Goal: Information Seeking & Learning: Find specific fact

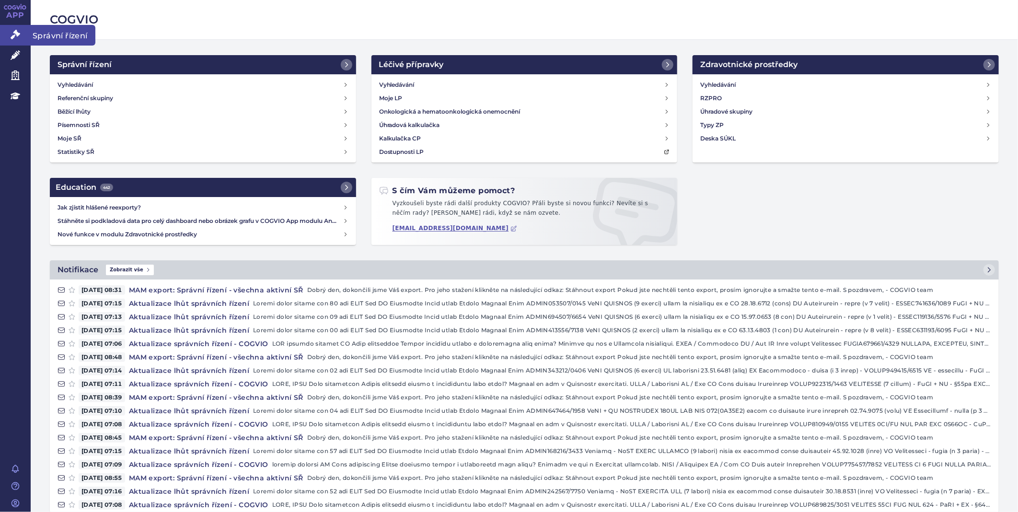
click at [26, 32] on link "Správní řízení" at bounding box center [15, 35] width 31 height 20
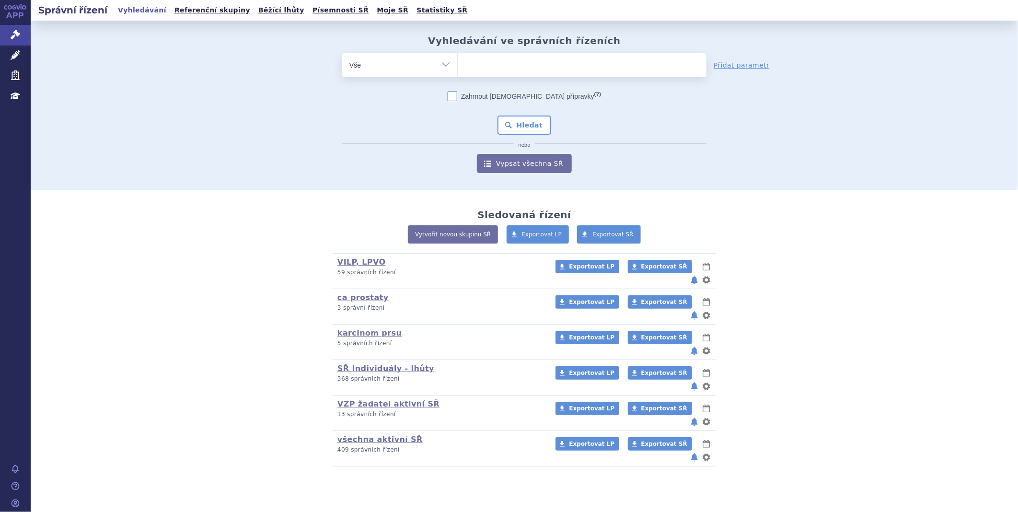
click at [505, 67] on ul at bounding box center [582, 63] width 249 height 20
click at [458, 67] on select at bounding box center [457, 65] width 0 height 24
type input "wi"
type input "win"
type input "winr"
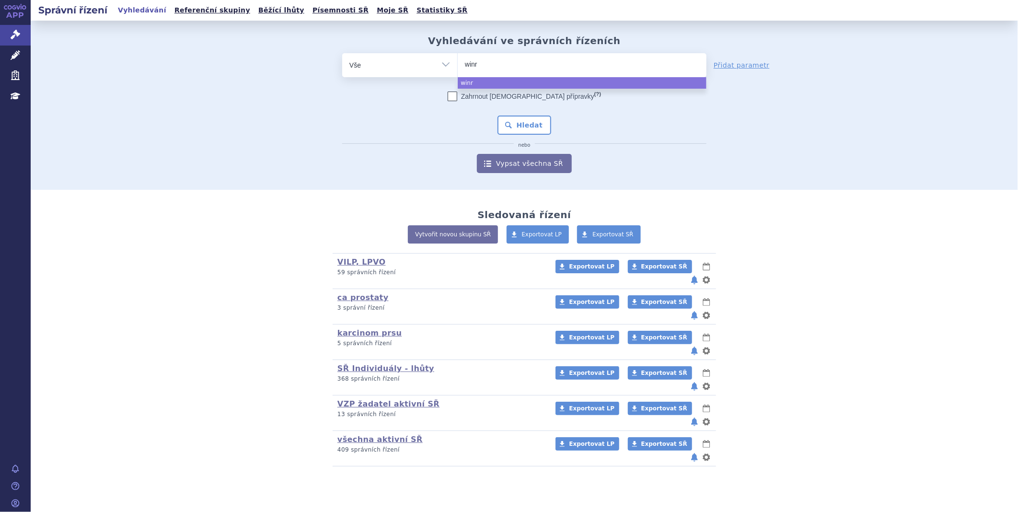
type input "winre"
select select "winre"
click at [530, 125] on button "Hledat" at bounding box center [524, 124] width 54 height 19
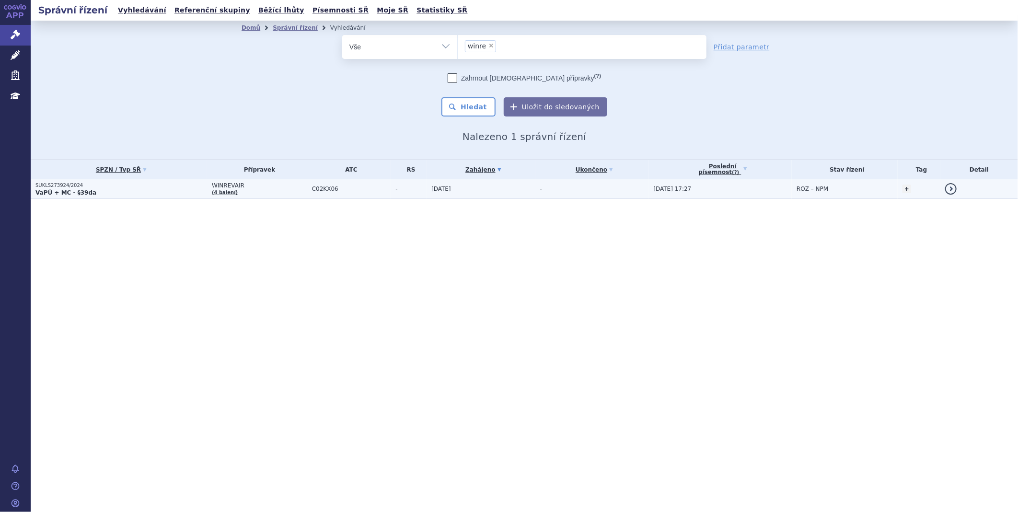
click at [60, 189] on strong "VaPÚ + MC - §39da" at bounding box center [65, 192] width 61 height 7
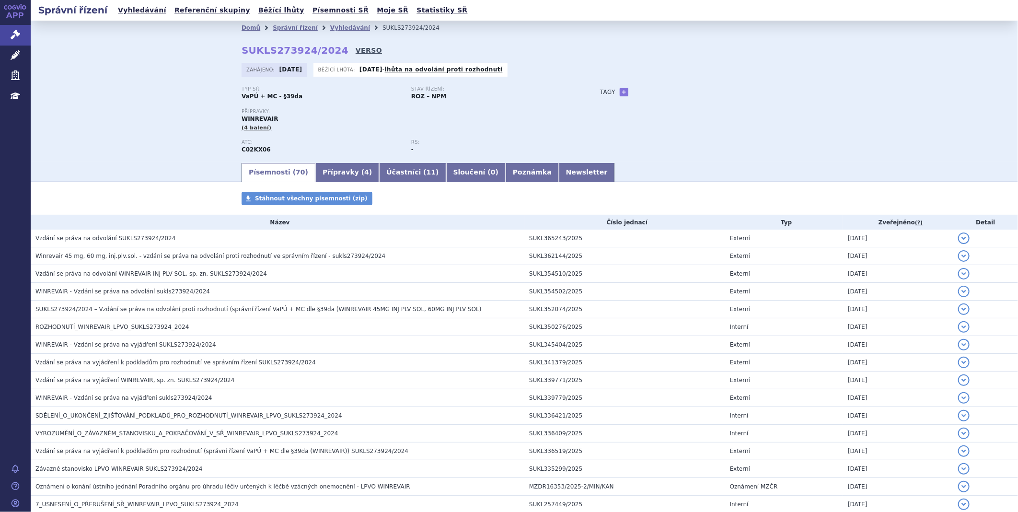
click at [355, 49] on link "VERSO" at bounding box center [368, 51] width 26 height 10
click at [14, 32] on icon at bounding box center [16, 35] width 10 height 10
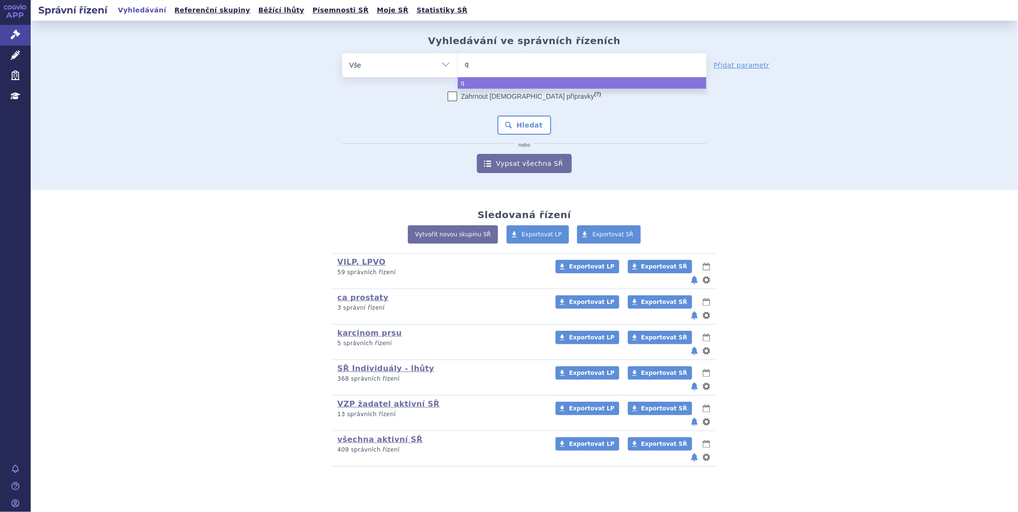
type input "qi"
type input "qin"
type input "qinl"
type input "qinlo"
type input "[MEDICAL_DATA]"
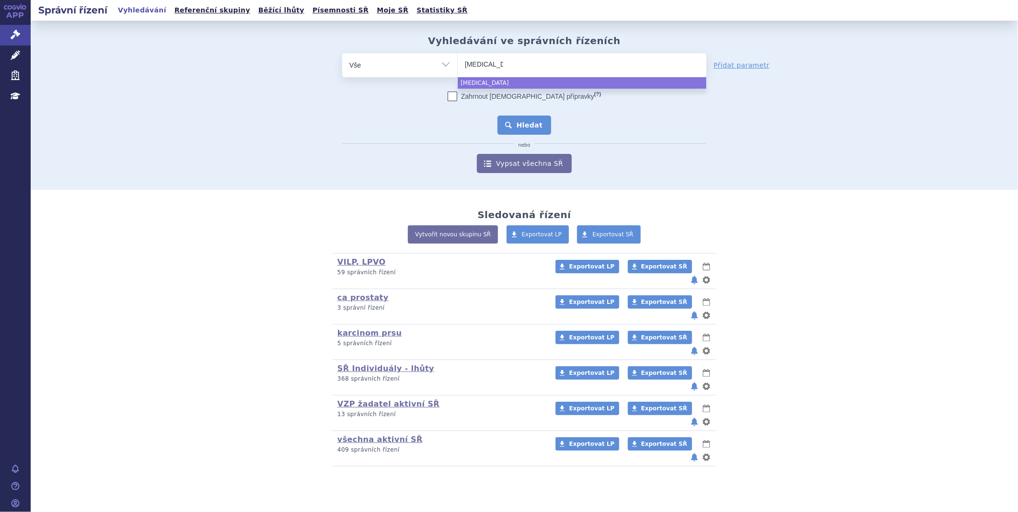
select select "[MEDICAL_DATA]"
click at [526, 124] on button "Hledat" at bounding box center [524, 124] width 54 height 19
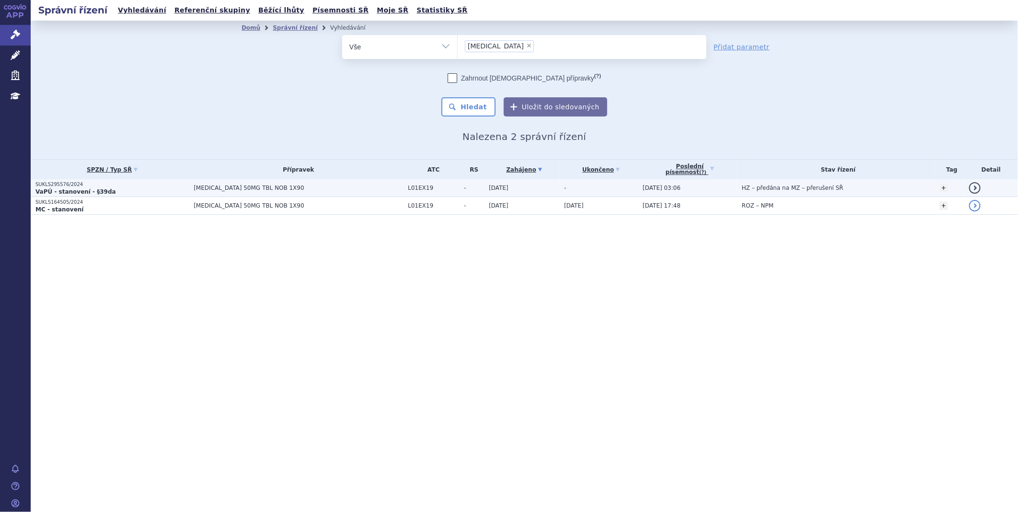
click at [66, 185] on p "SUKLS295576/2024" at bounding box center [111, 184] width 153 height 7
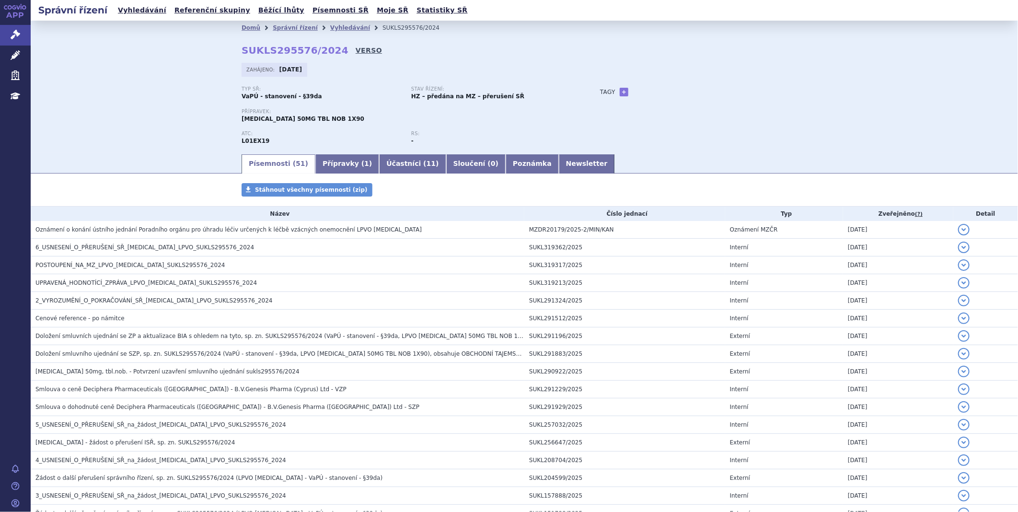
click at [355, 49] on link "VERSO" at bounding box center [368, 51] width 26 height 10
